Goal: Task Accomplishment & Management: Complete application form

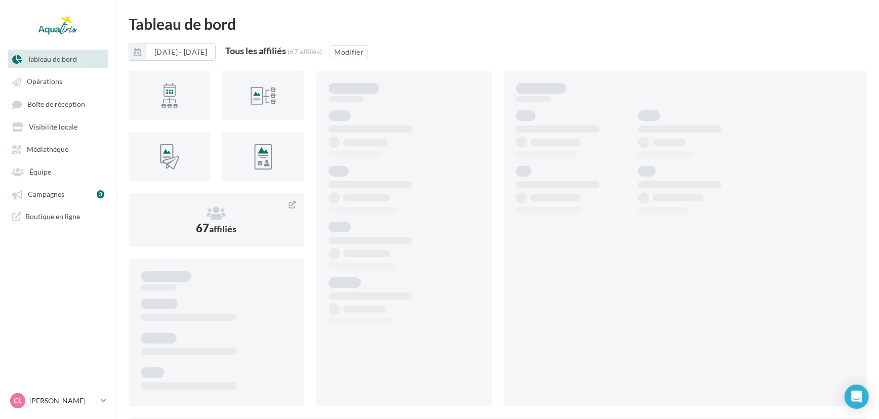
click at [66, 207] on ul "Tableau de bord Opérations Boîte de réception Équipe" at bounding box center [58, 138] width 115 height 184
click at [88, 203] on link "Campagnes 3" at bounding box center [58, 194] width 104 height 18
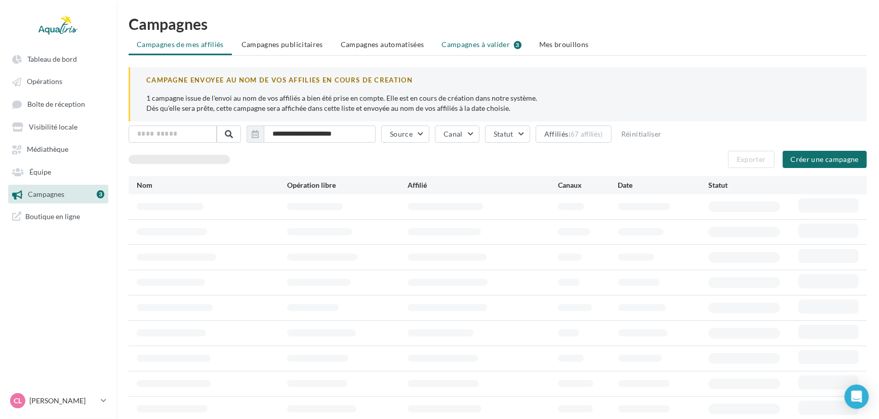
click at [500, 51] on li "Campagnes à valider 3" at bounding box center [482, 44] width 96 height 18
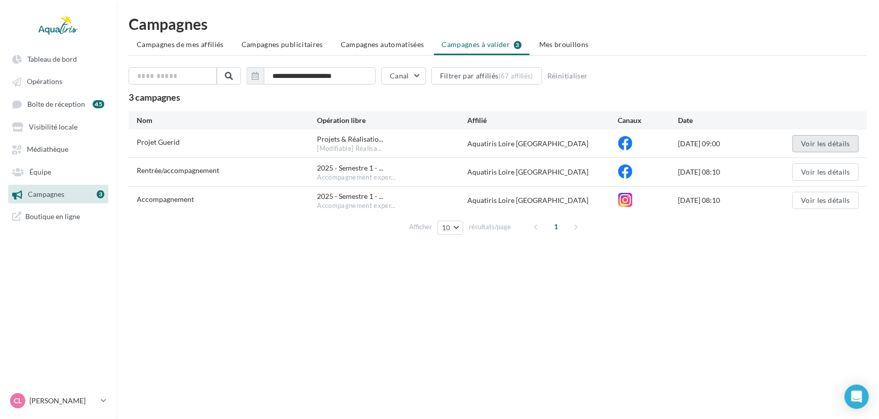
click at [815, 145] on button "Voir les détails" at bounding box center [825, 143] width 66 height 17
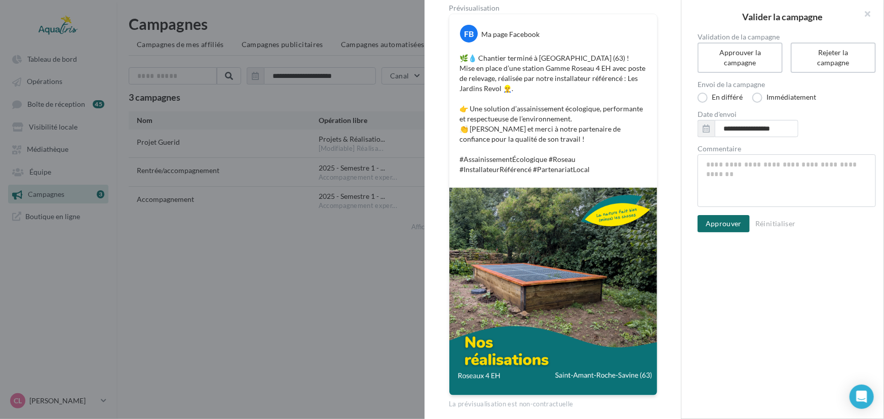
scroll to position [136, 0]
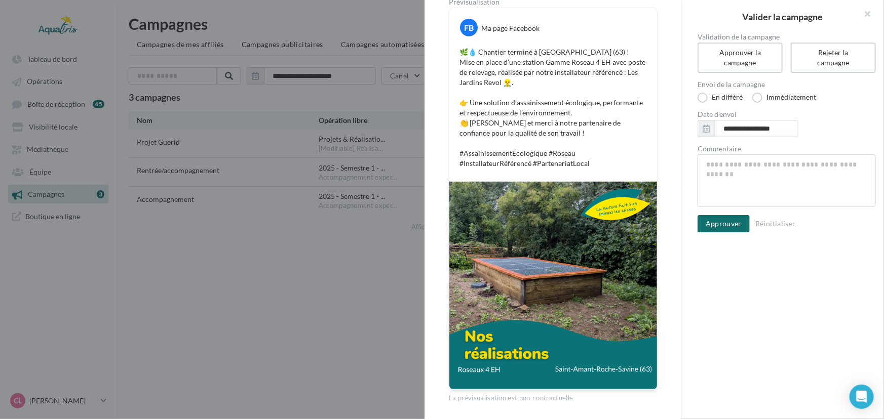
drag, startPoint x: 681, startPoint y: 143, endPoint x: 677, endPoint y: 260, distance: 117.5
click at [677, 260] on div "Nom de campagne Projet Guerid Statut de validation En attente Type POST Page(s)…" at bounding box center [552, 209] width 257 height 419
click at [803, 174] on textarea "Commentaire" at bounding box center [786, 180] width 178 height 53
type textarea "*"
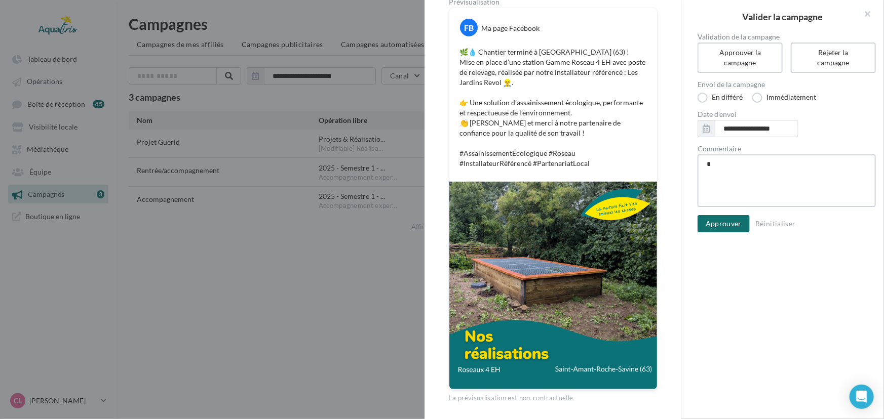
type textarea "**"
type textarea "***"
type textarea "****"
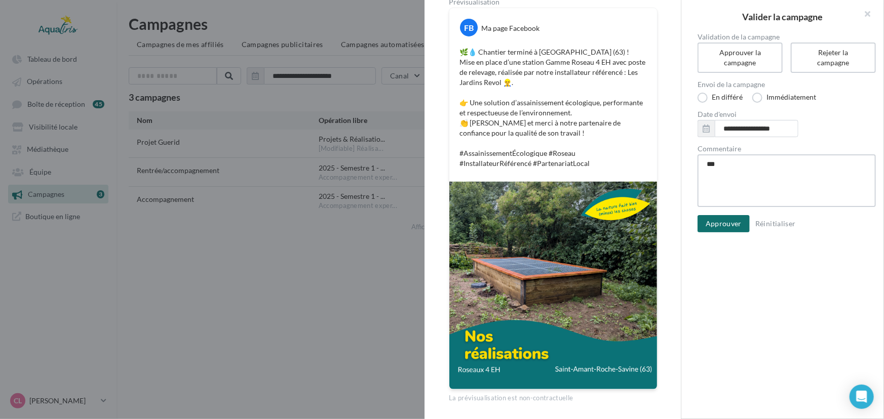
type textarea "****"
type textarea "*****"
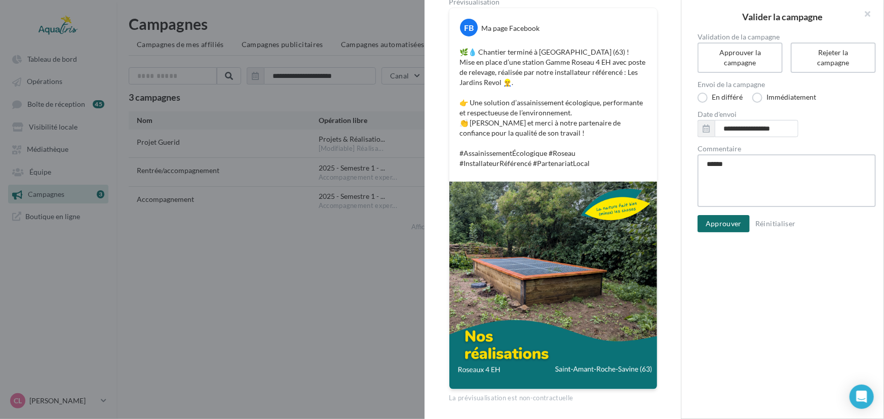
type textarea "*******"
click at [727, 219] on button "Approuver" at bounding box center [723, 223] width 52 height 17
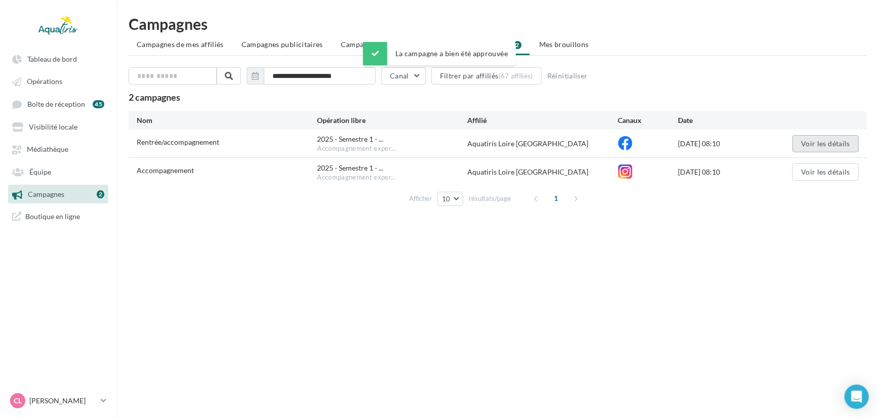
drag, startPoint x: 808, startPoint y: 146, endPoint x: 812, endPoint y: 142, distance: 6.1
click at [812, 142] on button "Voir les détails" at bounding box center [825, 143] width 66 height 17
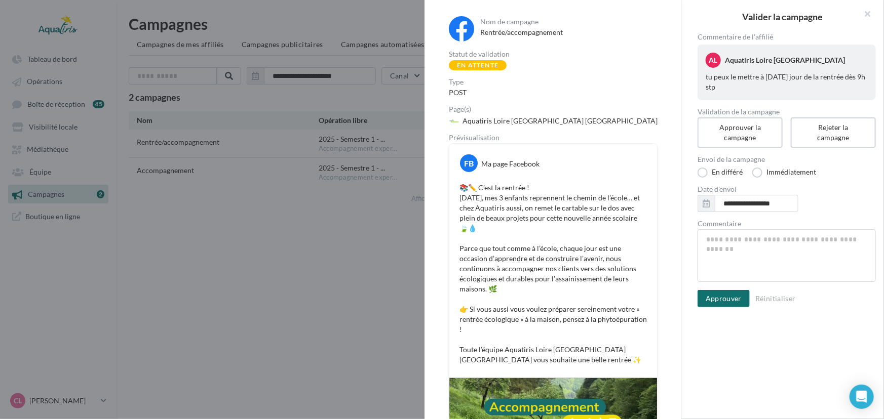
drag, startPoint x: 803, startPoint y: 167, endPoint x: 806, endPoint y: 161, distance: 7.2
click at [805, 165] on div "Envoi de la campagne En différé Immédiatement" at bounding box center [786, 171] width 178 height 30
click at [779, 170] on label "Immédiatement" at bounding box center [784, 173] width 64 height 10
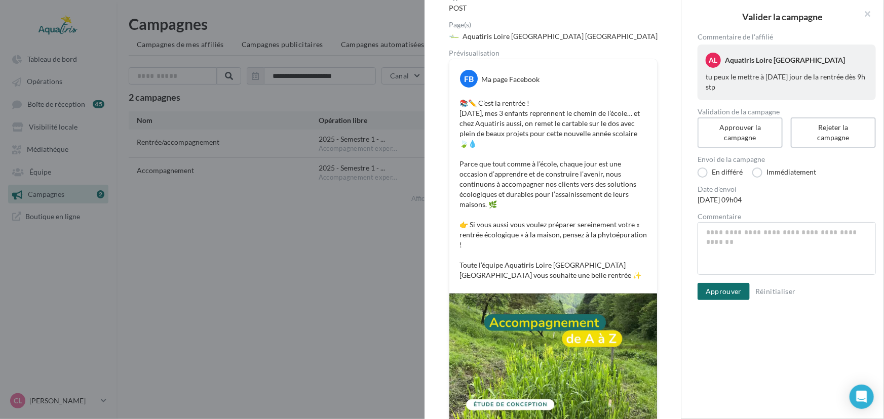
scroll to position [93, 0]
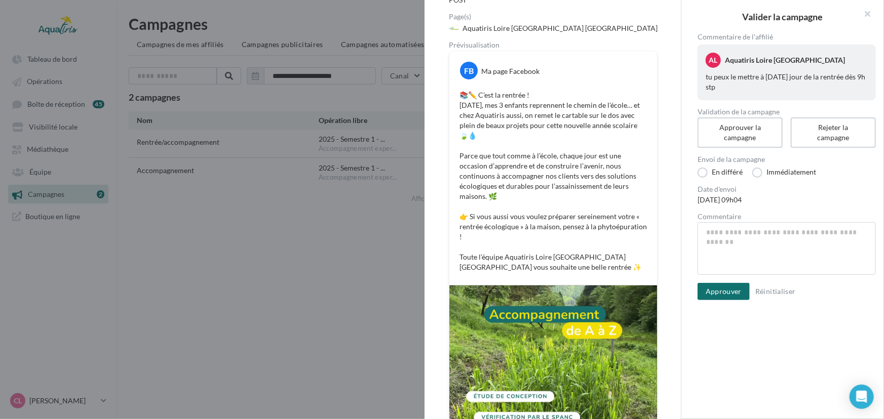
drag, startPoint x: 681, startPoint y: 116, endPoint x: 672, endPoint y: 178, distance: 62.8
click at [672, 178] on div "Nom de campagne Rentrée/accompagnement Statut de validation En attente Type POS…" at bounding box center [552, 209] width 257 height 419
click at [647, 173] on div "📚✏️ C’est la rentrée ! Aujourd’hui, mes 3 enfants reprennent le chemin de l’éco…" at bounding box center [553, 181] width 203 height 187
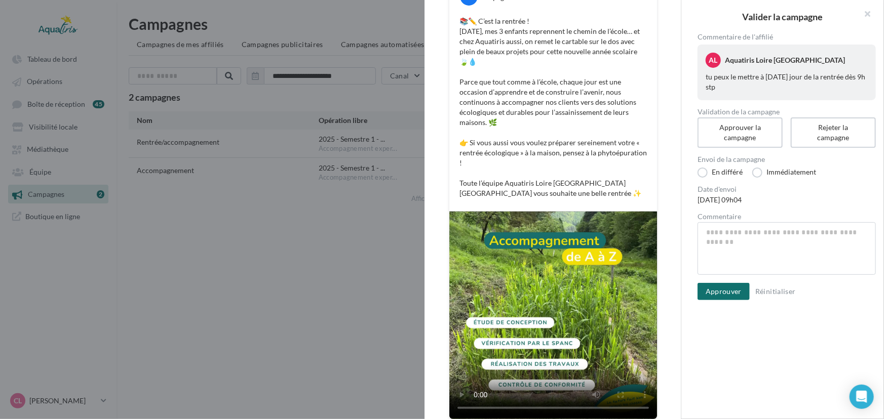
scroll to position [170, 0]
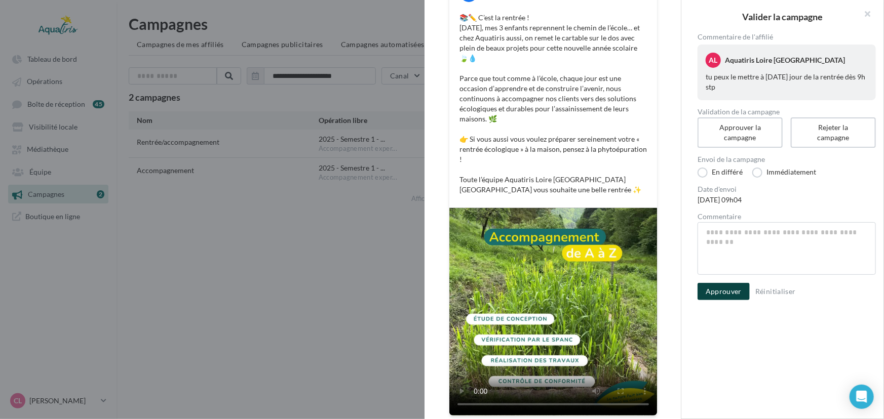
click at [735, 295] on button "Approuver" at bounding box center [723, 291] width 52 height 17
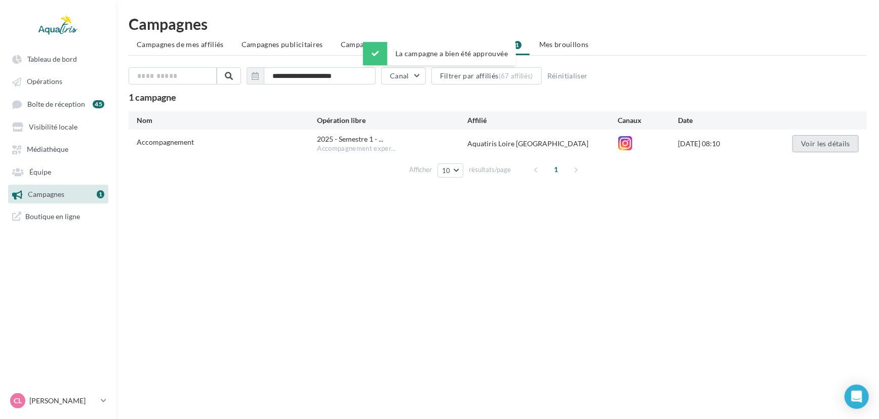
click at [811, 145] on button "Voir les détails" at bounding box center [825, 143] width 66 height 17
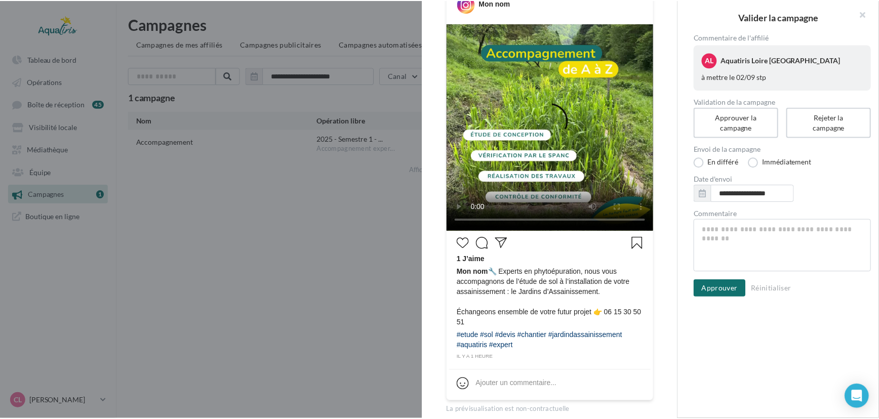
scroll to position [160, 0]
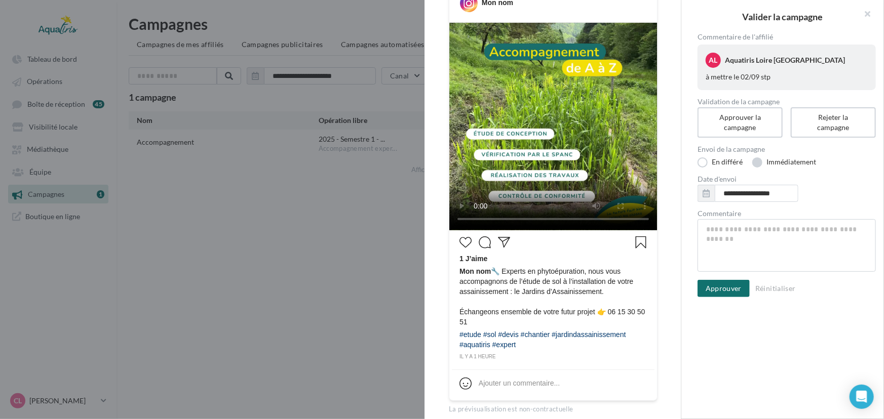
click at [798, 164] on label "Immédiatement" at bounding box center [784, 162] width 64 height 10
click at [718, 161] on label "En différé" at bounding box center [719, 162] width 45 height 10
click at [704, 193] on icon "button" at bounding box center [705, 193] width 7 height 8
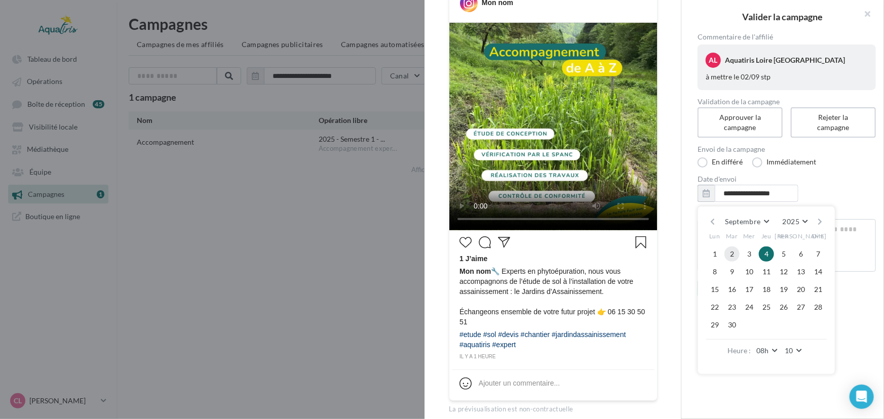
click at [734, 247] on button "2" at bounding box center [731, 254] width 15 height 15
type input "**********"
click at [766, 387] on div "**********" at bounding box center [786, 220] width 211 height 374
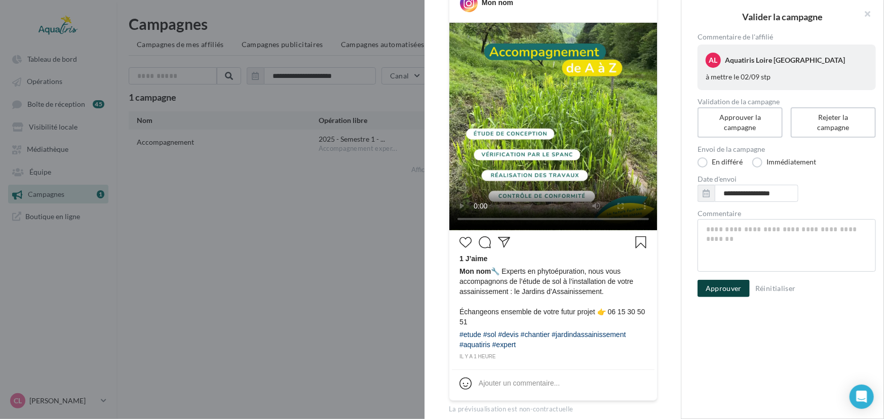
click at [718, 292] on button "Approuver" at bounding box center [723, 288] width 52 height 17
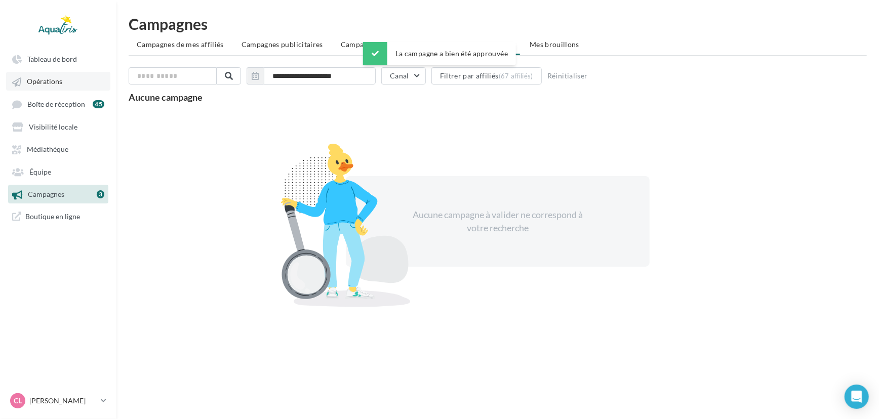
click at [73, 83] on link "Opérations" at bounding box center [58, 81] width 104 height 18
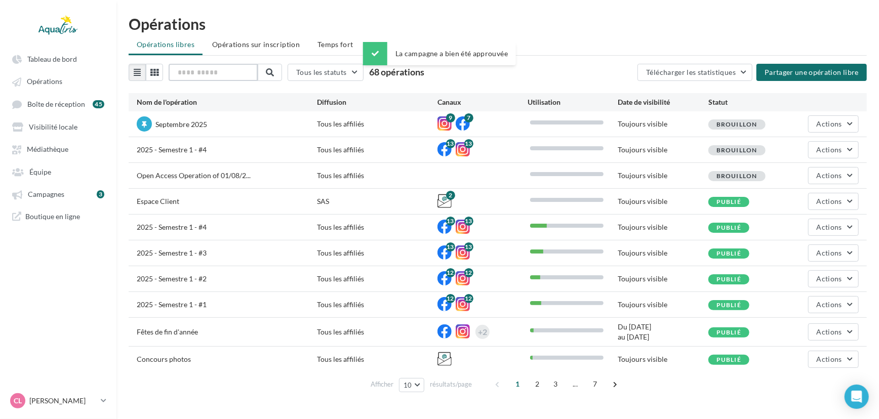
click at [204, 75] on input "text" at bounding box center [213, 72] width 89 height 17
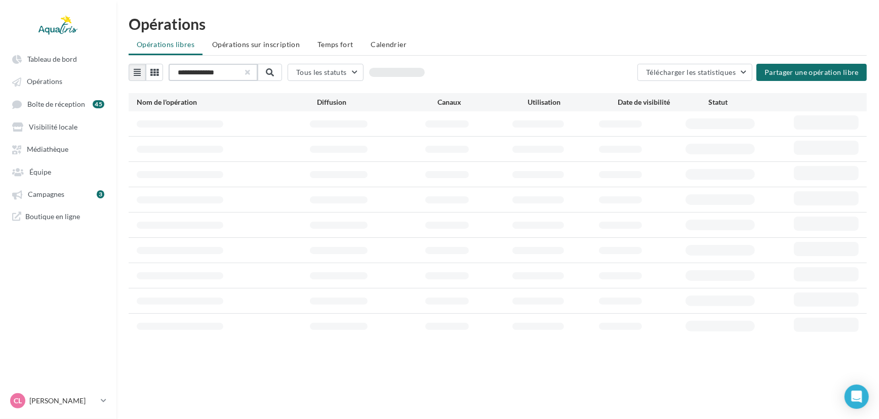
type input "**********"
click at [249, 74] on button "button" at bounding box center [247, 72] width 4 height 4
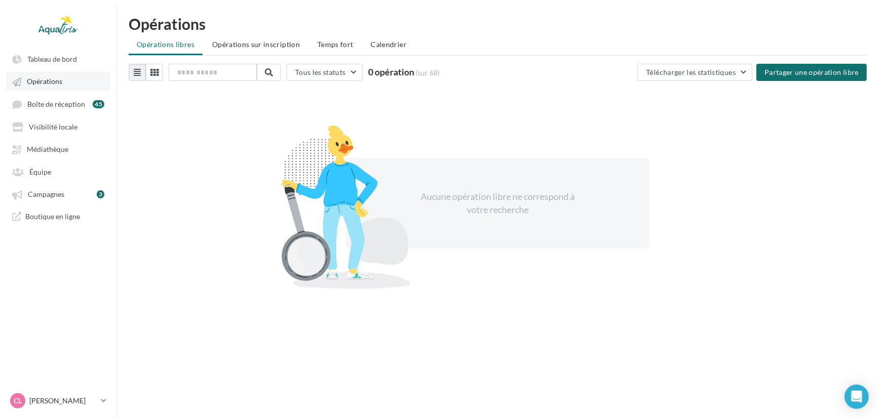
click at [55, 85] on span "Opérations" at bounding box center [44, 81] width 35 height 9
click at [62, 81] on link "Opérations" at bounding box center [58, 81] width 104 height 18
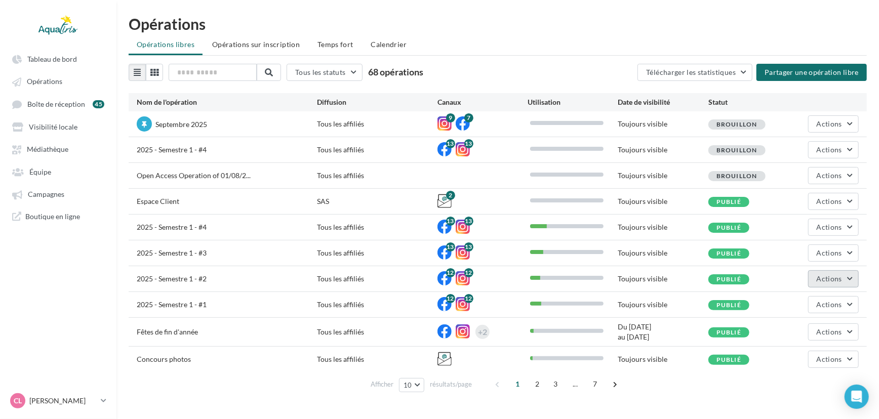
click at [818, 279] on span "Actions" at bounding box center [829, 278] width 25 height 9
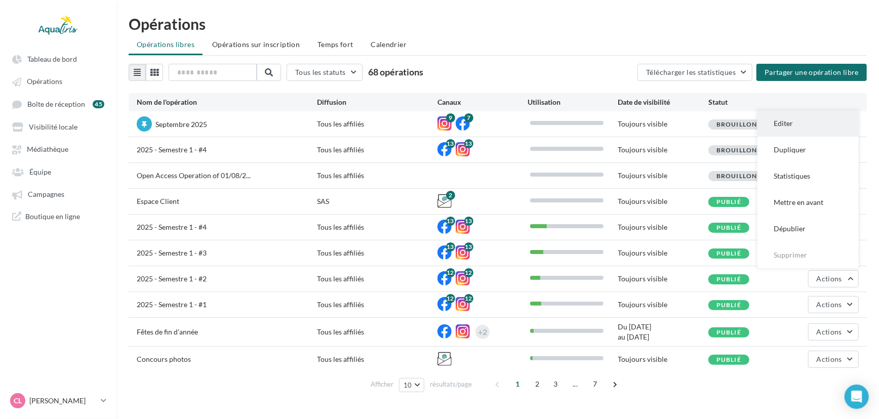
click at [812, 123] on button "Editer" at bounding box center [807, 123] width 101 height 26
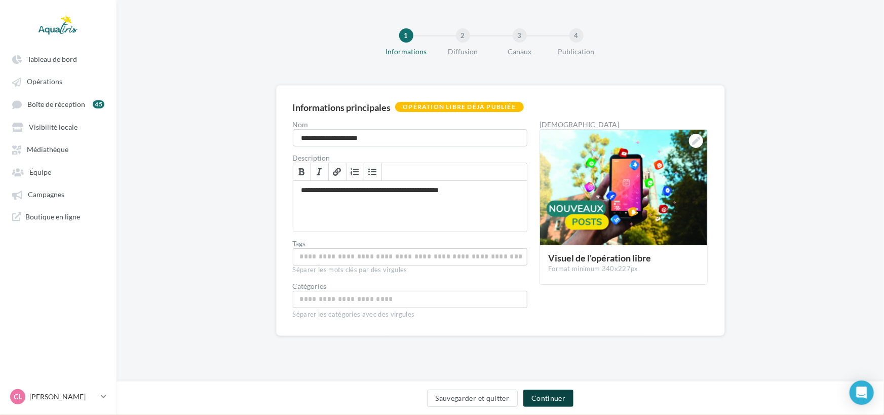
click at [544, 403] on button "Continuer" at bounding box center [548, 397] width 50 height 17
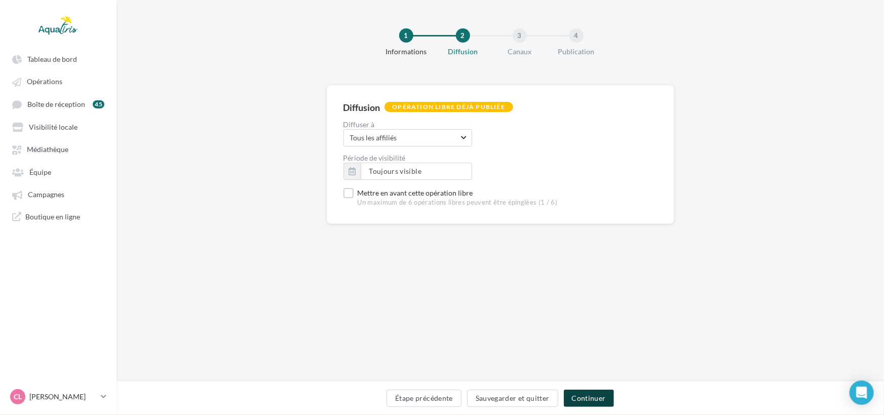
click at [585, 392] on button "Continuer" at bounding box center [589, 397] width 50 height 17
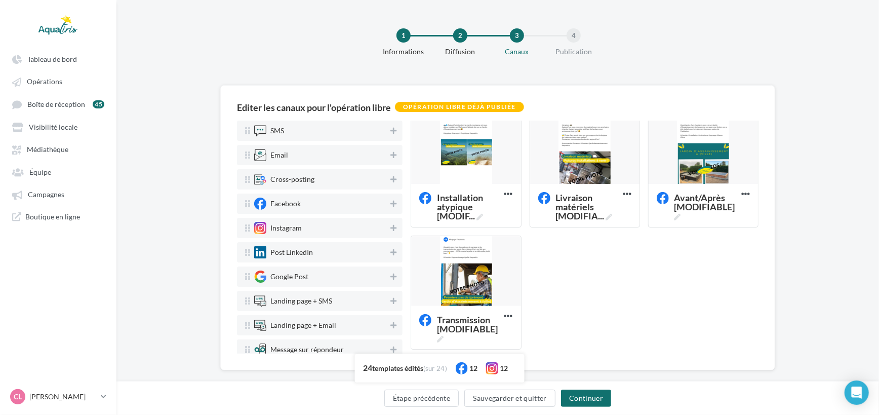
scroll to position [873, 0]
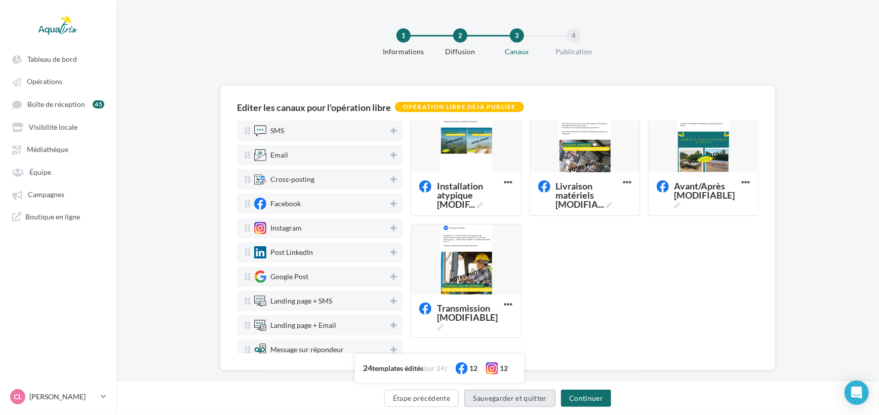
click at [504, 392] on button "Sauvegarder et quitter" at bounding box center [509, 397] width 91 height 17
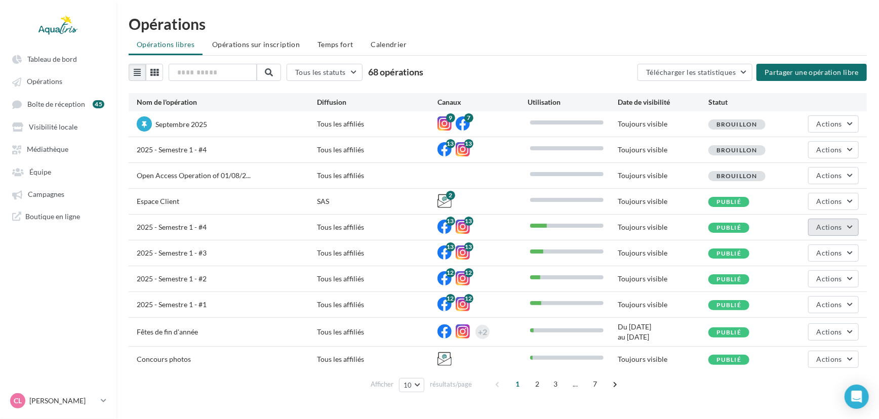
click at [822, 232] on button "Actions" at bounding box center [833, 227] width 51 height 17
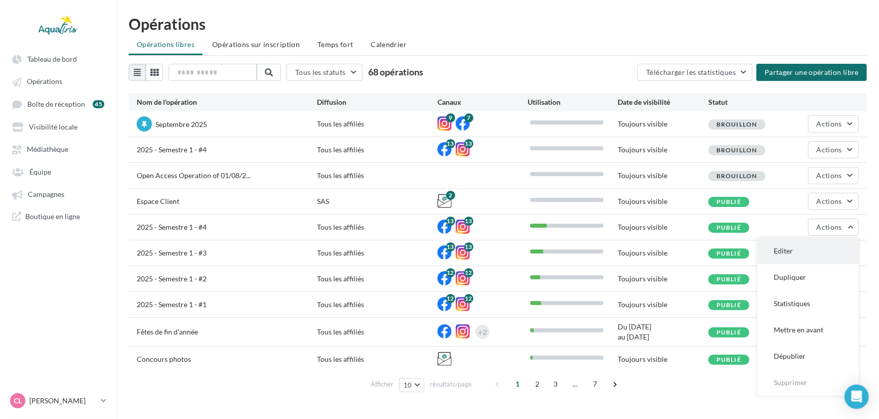
click at [817, 252] on button "Editer" at bounding box center [807, 251] width 101 height 26
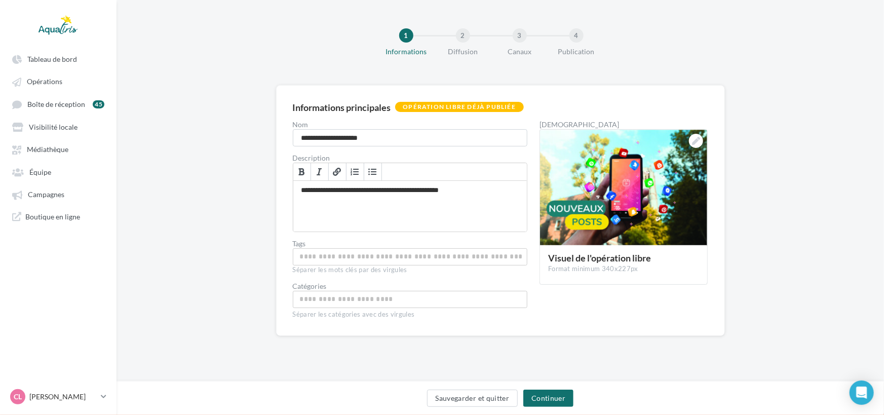
click at [574, 406] on div "Sauvegarder et quitter Continuer" at bounding box center [500, 399] width 751 height 21
click at [571, 402] on button "Continuer" at bounding box center [548, 397] width 50 height 17
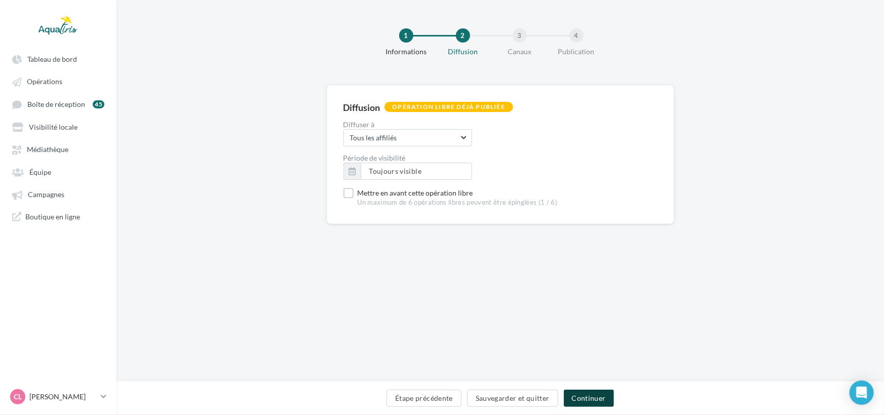
click at [582, 398] on button "Continuer" at bounding box center [589, 397] width 50 height 17
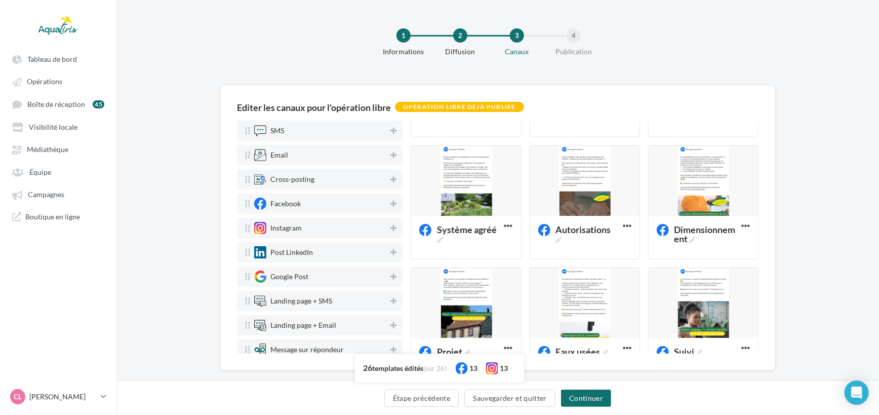
scroll to position [873, 0]
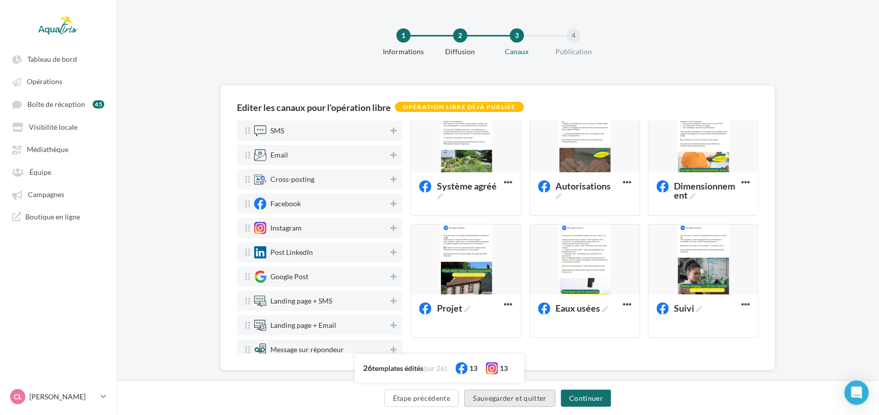
click at [494, 395] on button "Sauvegarder et quitter" at bounding box center [509, 397] width 91 height 17
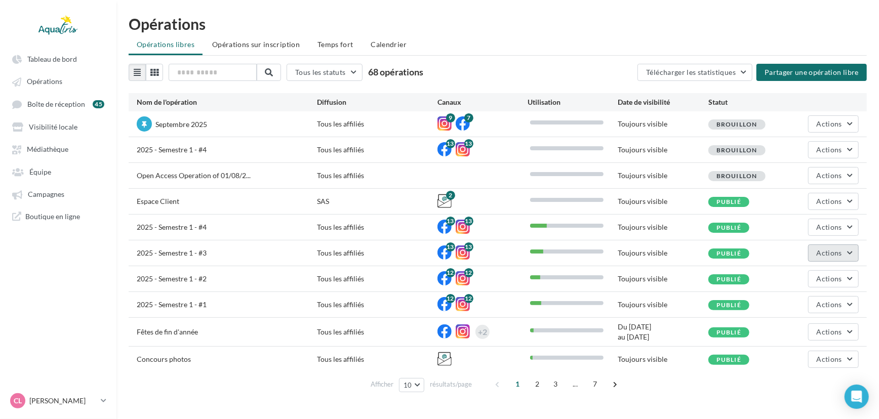
click at [853, 249] on button "Actions" at bounding box center [833, 253] width 51 height 17
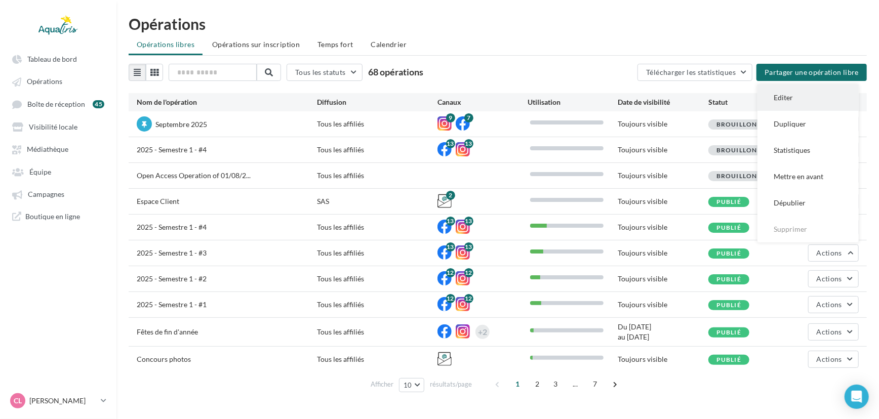
click at [800, 94] on button "Editer" at bounding box center [807, 98] width 101 height 26
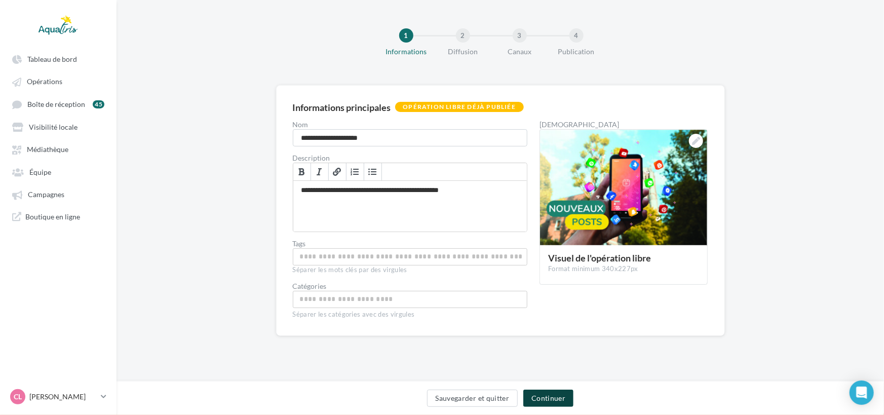
click at [548, 400] on button "Continuer" at bounding box center [548, 397] width 50 height 17
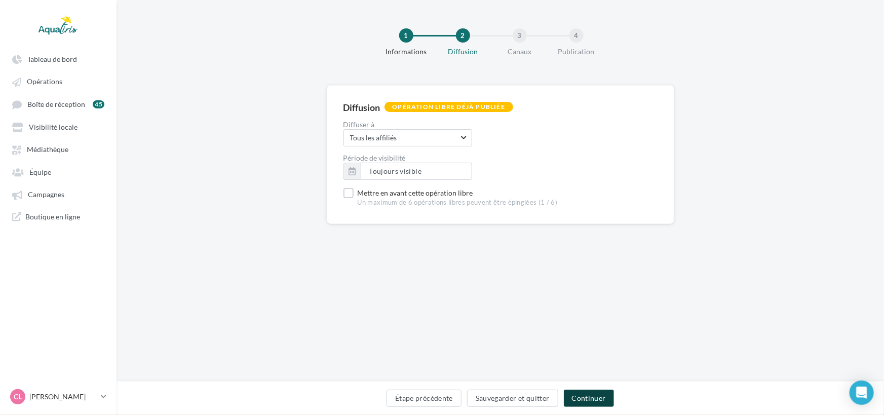
click at [590, 391] on button "Continuer" at bounding box center [589, 397] width 50 height 17
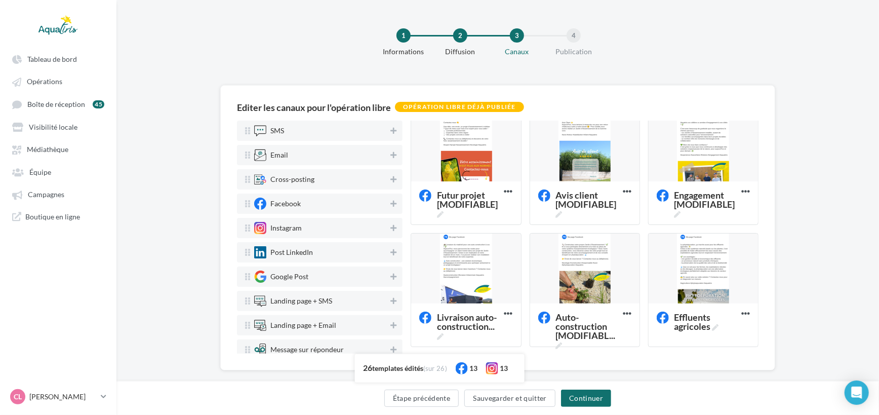
scroll to position [873, 0]
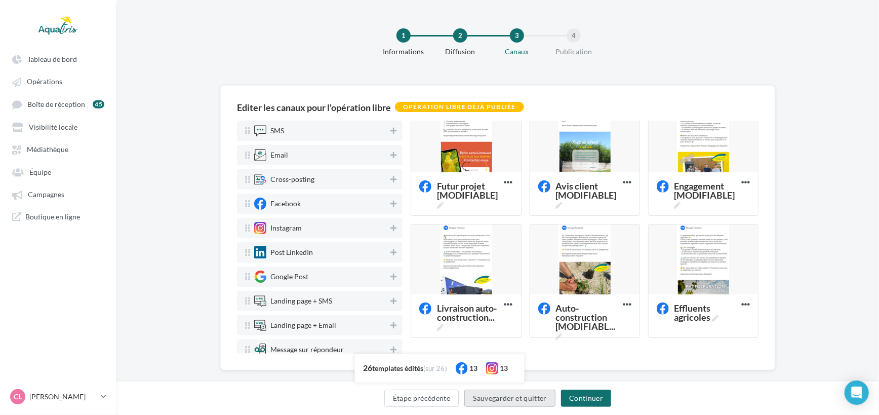
click at [512, 396] on button "Sauvegarder et quitter" at bounding box center [509, 397] width 91 height 17
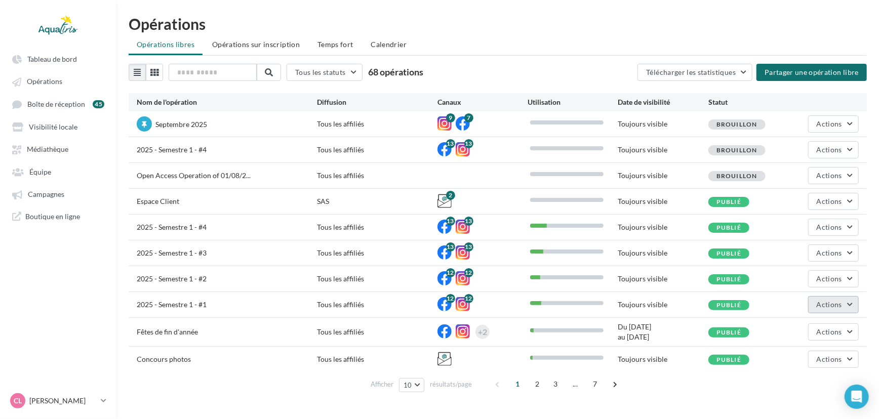
click at [829, 306] on span "Actions" at bounding box center [829, 304] width 25 height 9
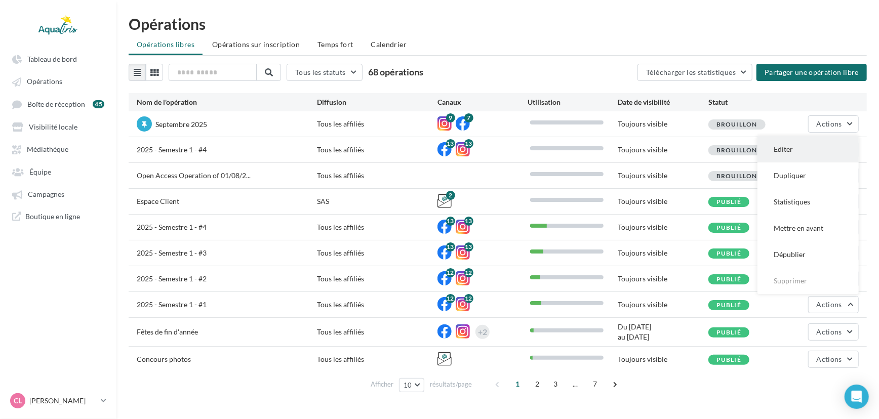
click at [787, 145] on button "Editer" at bounding box center [807, 149] width 101 height 26
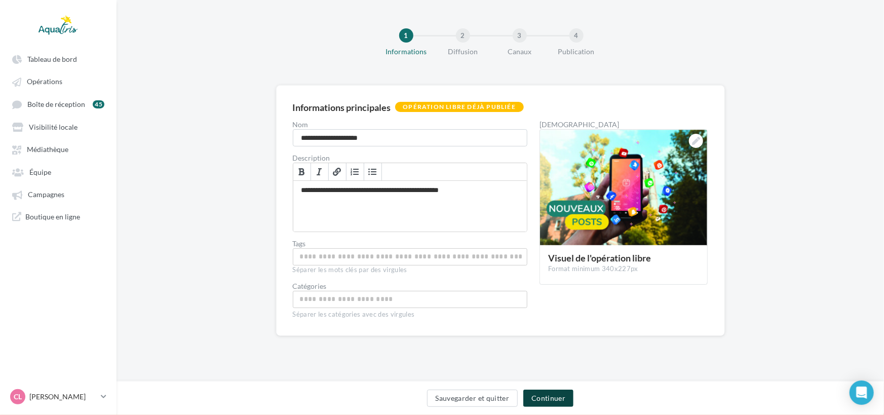
click at [545, 392] on button "Continuer" at bounding box center [548, 397] width 50 height 17
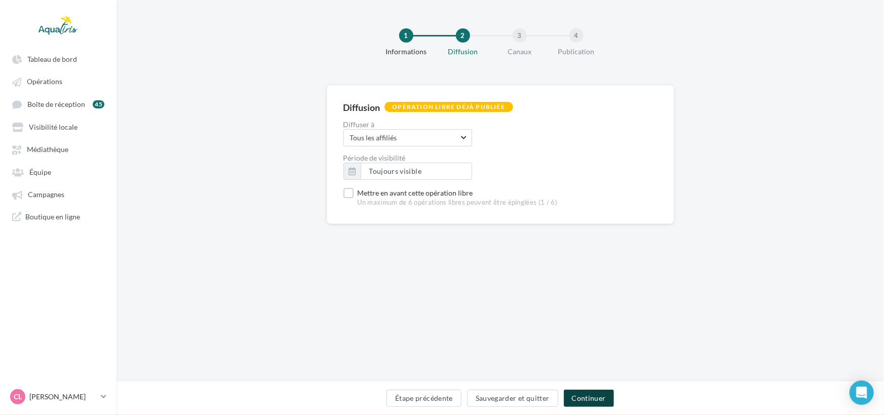
click at [586, 396] on button "Continuer" at bounding box center [589, 397] width 50 height 17
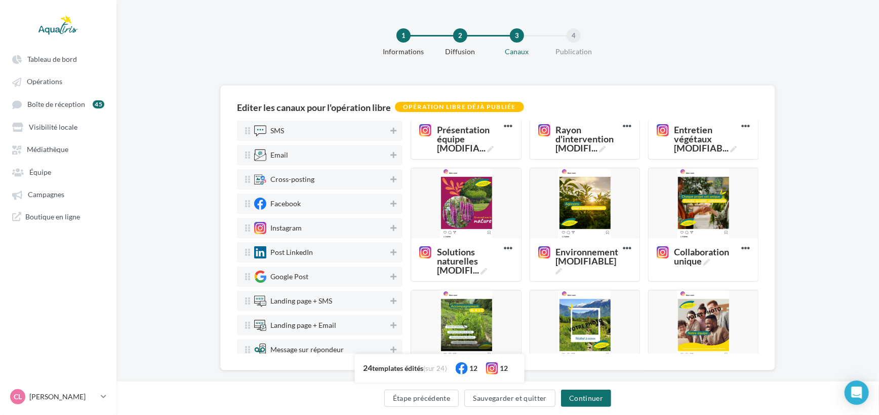
scroll to position [229, 0]
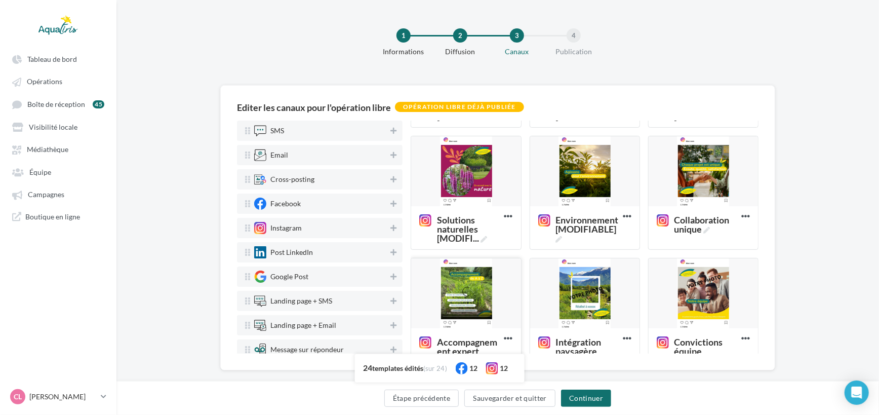
click at [447, 292] on div at bounding box center [465, 293] width 109 height 71
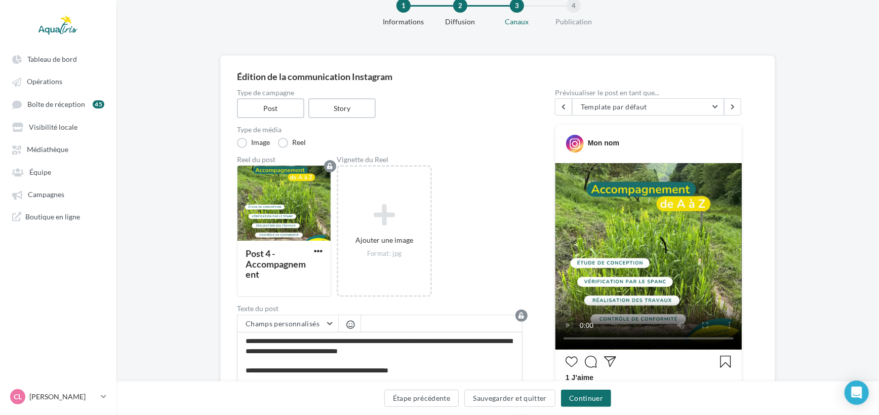
scroll to position [46, 0]
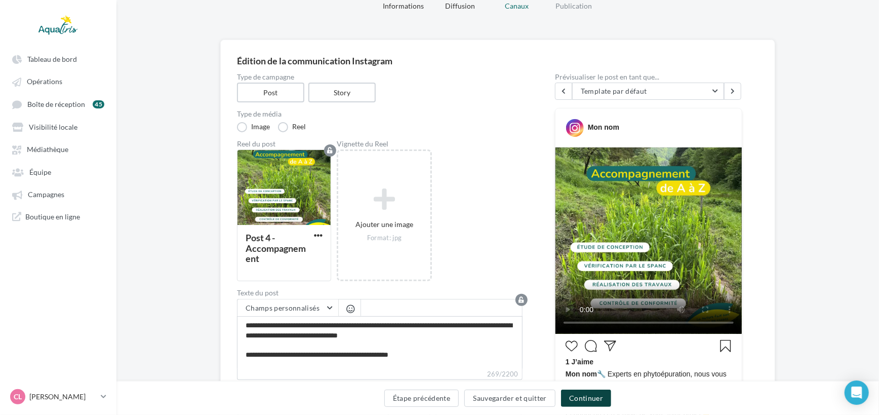
click at [570, 393] on button "Continuer" at bounding box center [586, 397] width 50 height 17
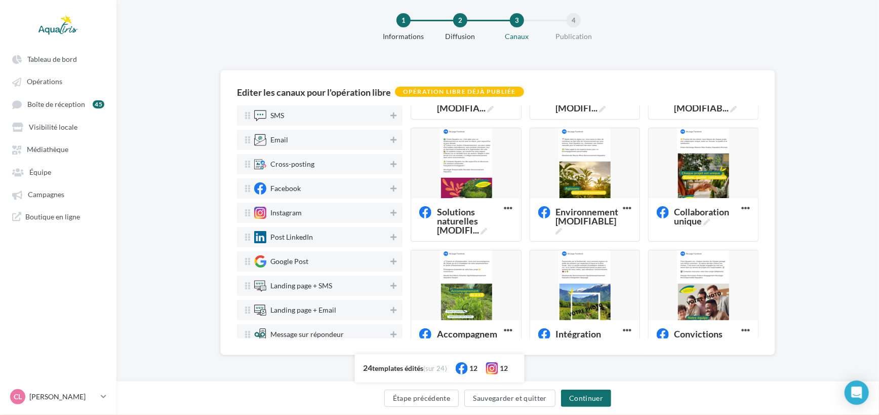
scroll to position [747, 0]
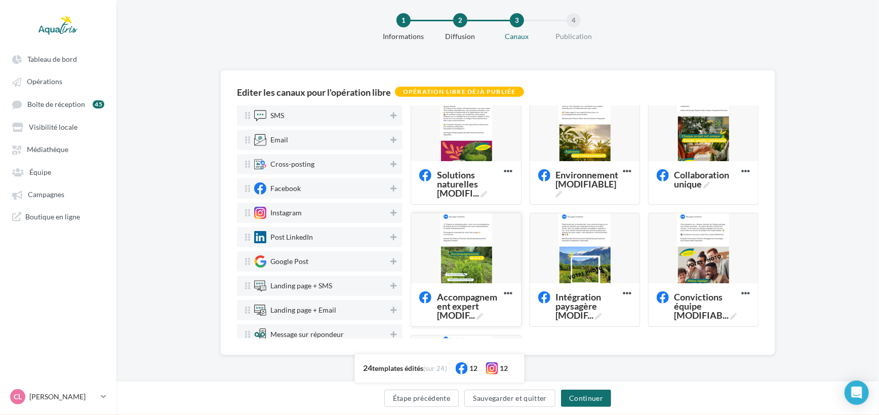
click at [445, 246] on div at bounding box center [465, 248] width 109 height 71
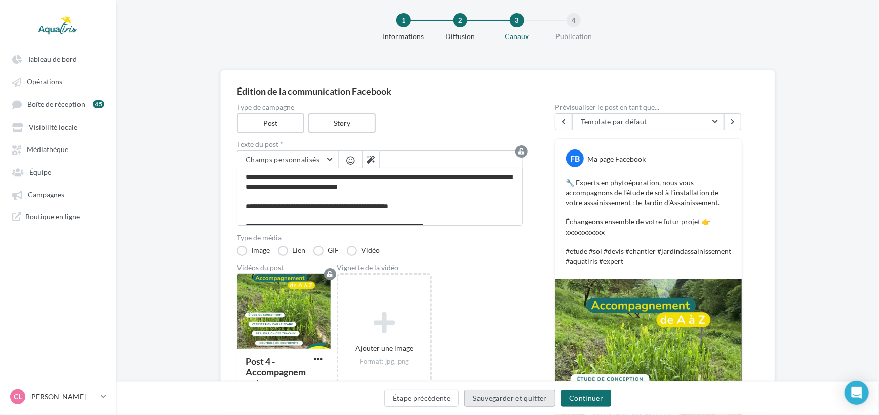
click at [533, 399] on button "Sauvegarder et quitter" at bounding box center [509, 397] width 91 height 17
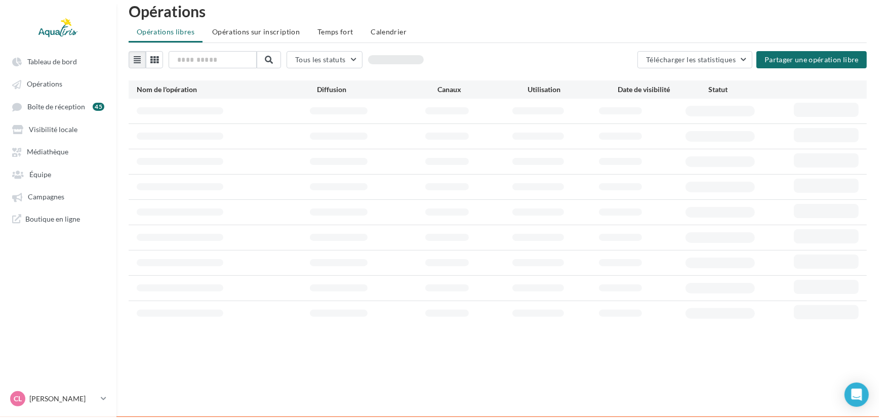
scroll to position [16, 0]
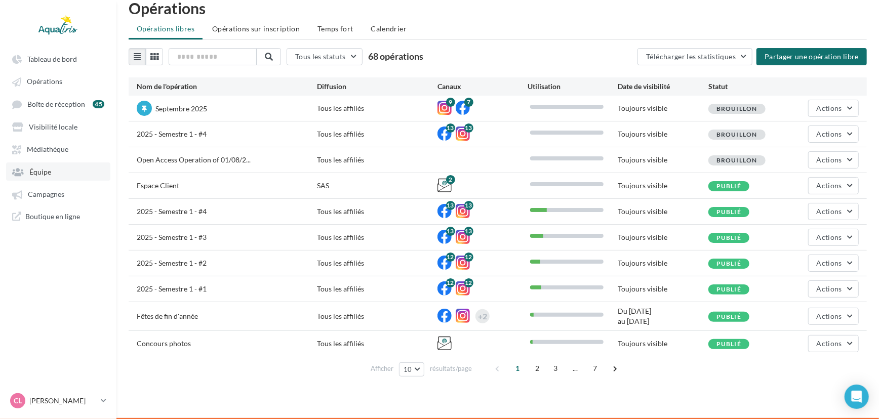
drag, startPoint x: 18, startPoint y: 198, endPoint x: 43, endPoint y: 181, distance: 30.2
click at [18, 198] on icon at bounding box center [17, 194] width 10 height 9
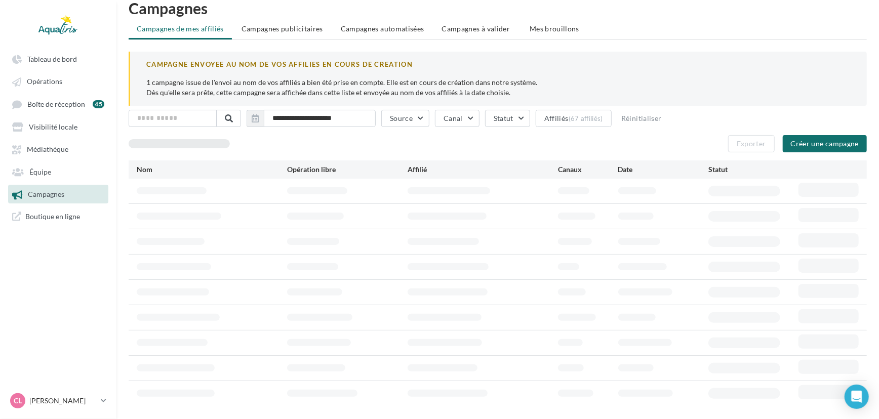
click at [458, 21] on li "Campagnes à valider" at bounding box center [477, 29] width 87 height 18
